Goal: Browse casually: Explore the website without a specific task or goal

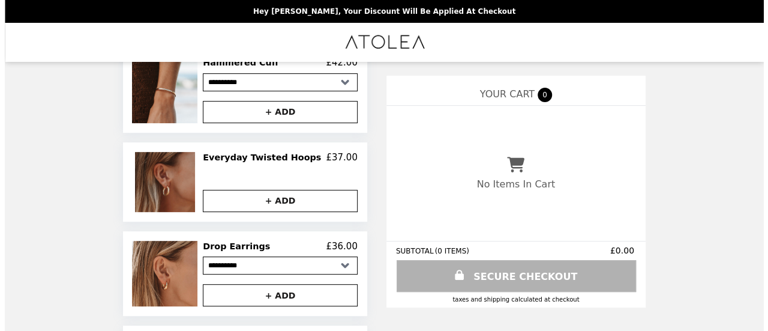
scroll to position [175, 0]
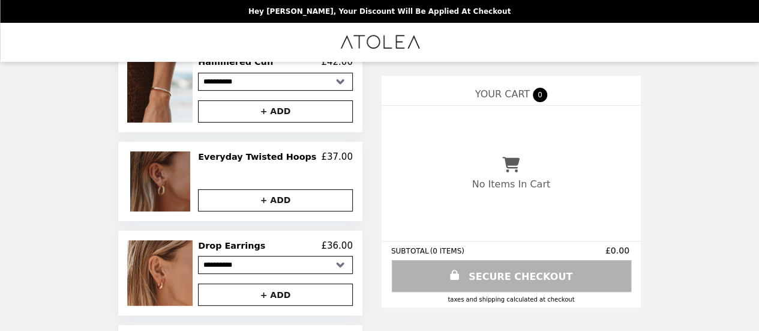
click at [186, 175] on img at bounding box center [161, 181] width 63 height 60
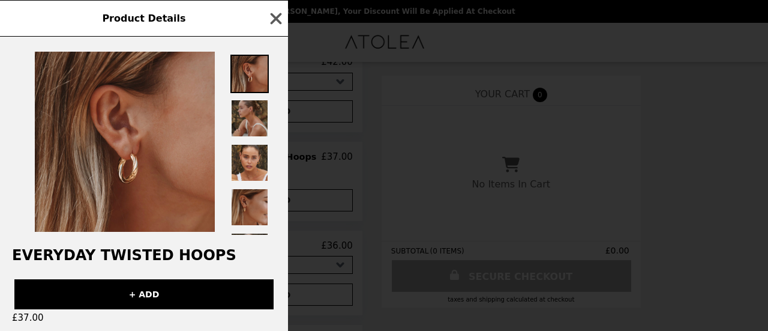
click at [247, 127] on img at bounding box center [249, 118] width 38 height 38
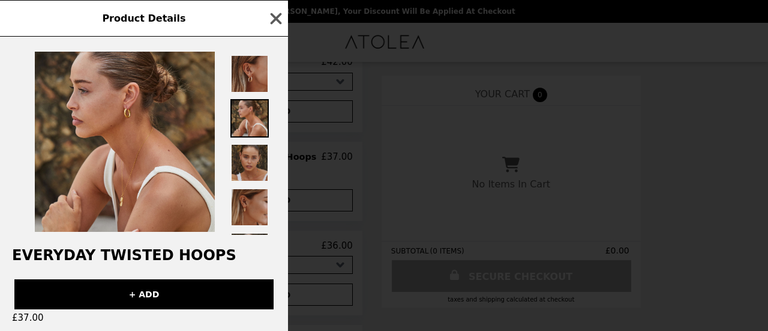
click at [248, 166] on img at bounding box center [249, 162] width 38 height 38
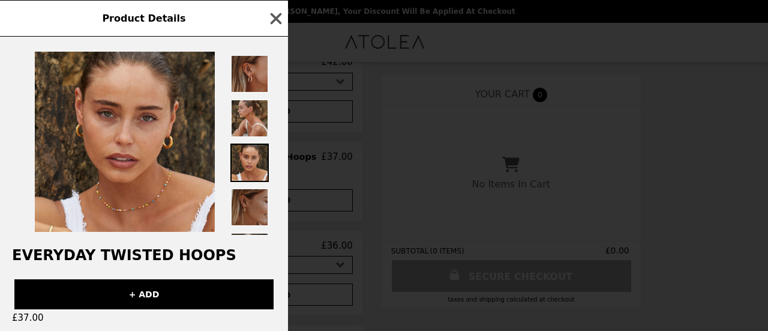
click at [253, 204] on img at bounding box center [249, 207] width 38 height 38
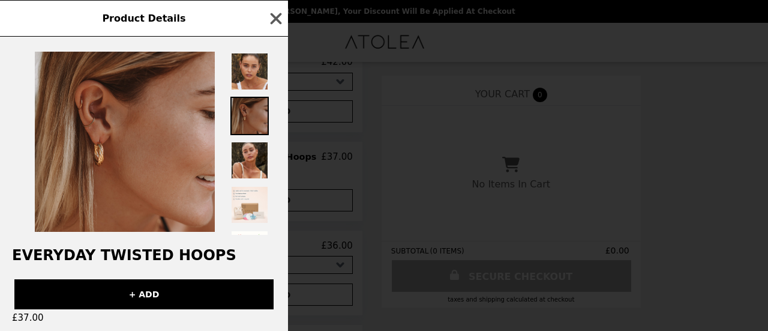
scroll to position [95, 0]
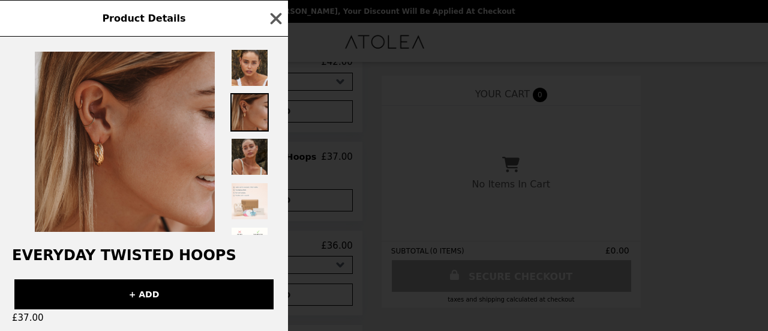
click at [258, 152] on img at bounding box center [249, 156] width 38 height 38
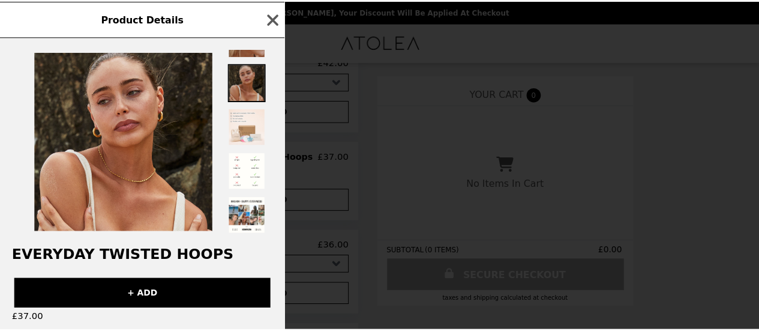
scroll to position [0, 0]
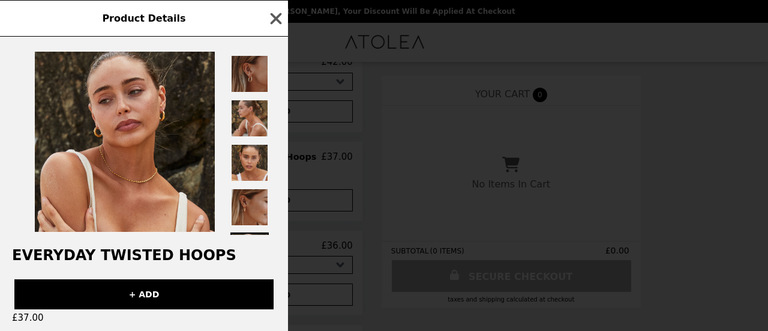
click at [254, 74] on img at bounding box center [249, 74] width 38 height 38
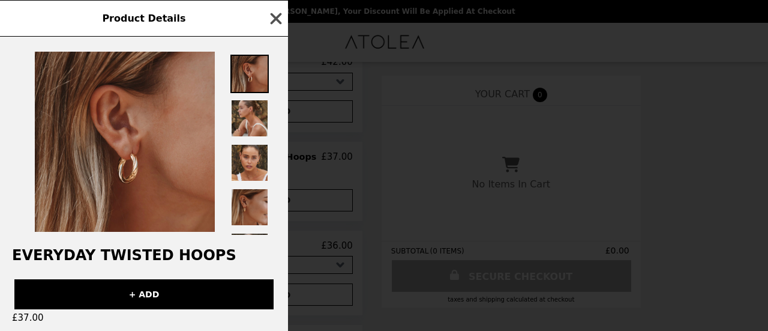
click at [276, 19] on icon "button" at bounding box center [276, 18] width 11 height 11
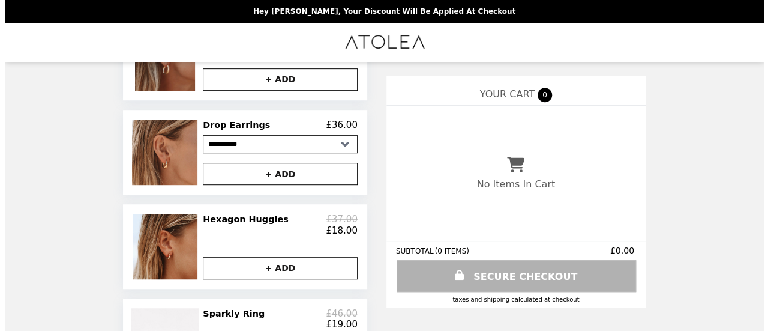
scroll to position [296, 0]
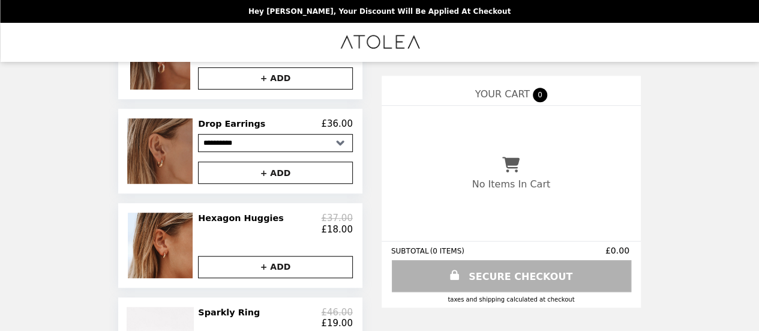
click at [170, 163] on img at bounding box center [161, 150] width 68 height 65
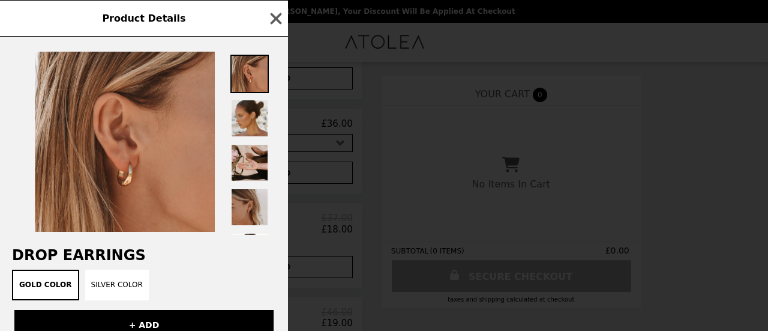
click at [235, 122] on img at bounding box center [249, 118] width 38 height 38
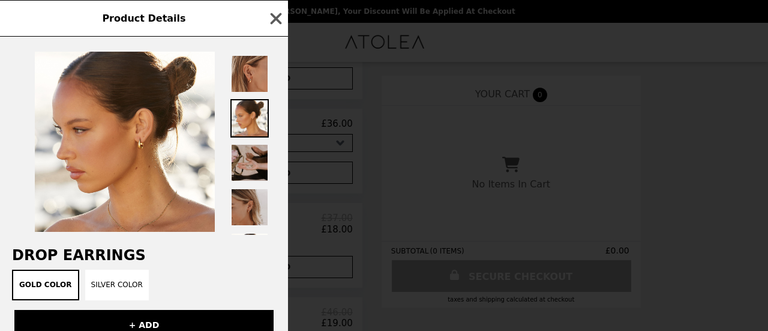
click at [250, 167] on img at bounding box center [249, 162] width 38 height 38
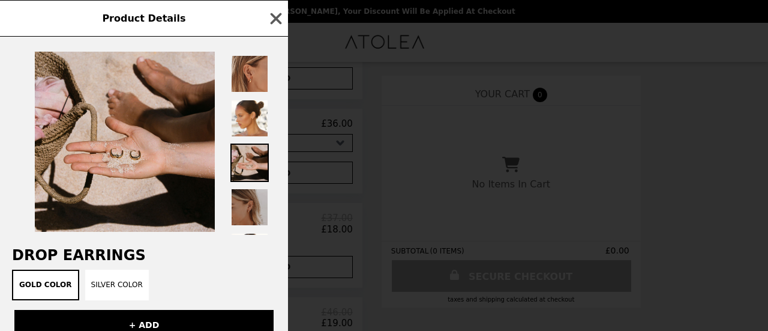
click at [250, 208] on img at bounding box center [249, 207] width 38 height 38
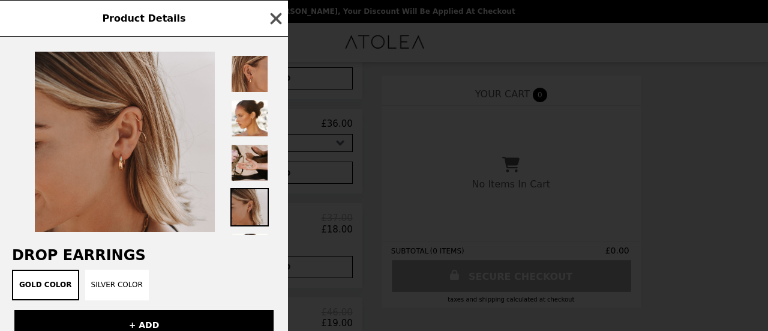
click at [278, 21] on icon "button" at bounding box center [276, 18] width 11 height 11
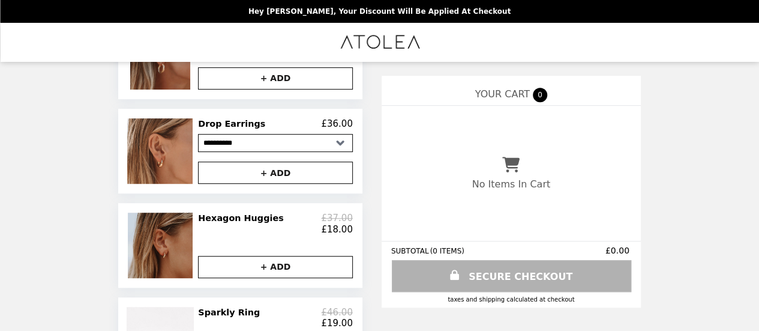
click at [182, 247] on img at bounding box center [162, 244] width 68 height 65
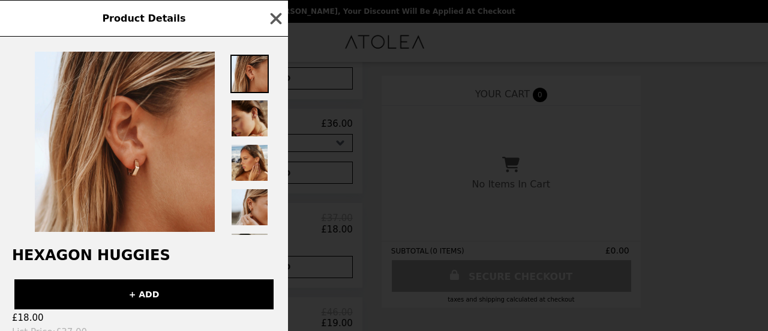
click at [252, 121] on img at bounding box center [249, 118] width 38 height 38
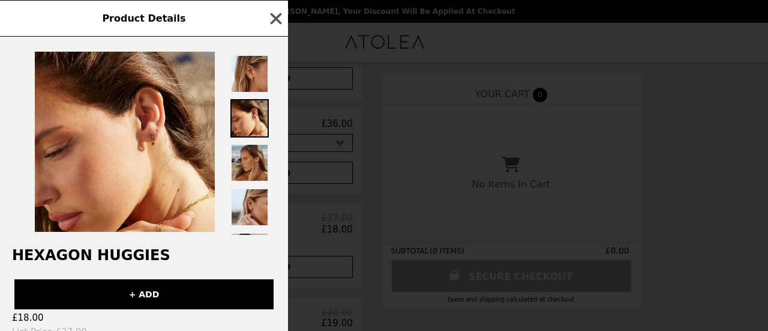
click at [251, 157] on img at bounding box center [249, 162] width 38 height 38
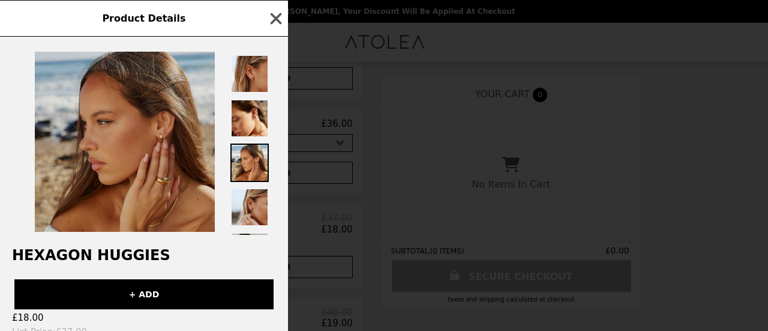
click at [169, 150] on img at bounding box center [125, 142] width 180 height 180
